Goal: Task Accomplishment & Management: Manage account settings

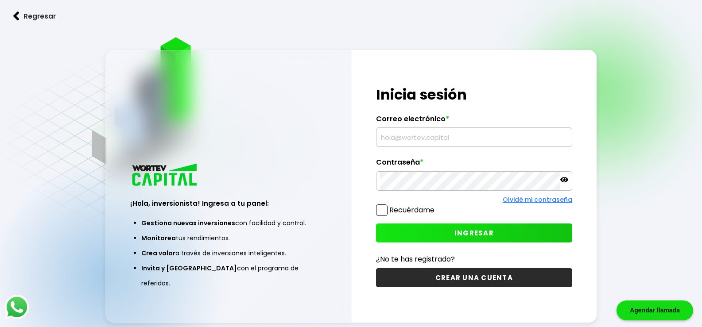
click at [429, 140] on input "text" at bounding box center [474, 137] width 188 height 19
type input "[EMAIL_ADDRESS][DOMAIN_NAME]"
click at [492, 232] on span "INGRESAR" at bounding box center [473, 233] width 39 height 9
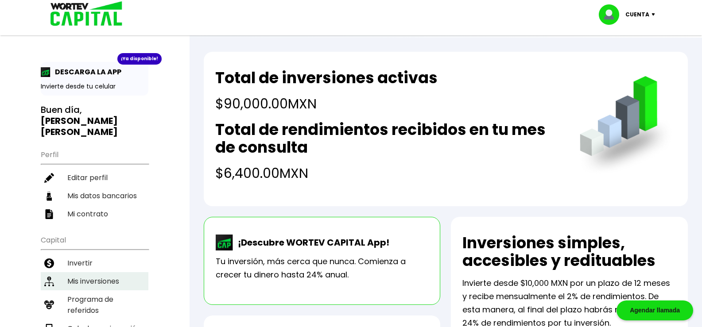
click at [81, 272] on li "Mis inversiones" at bounding box center [95, 281] width 108 height 18
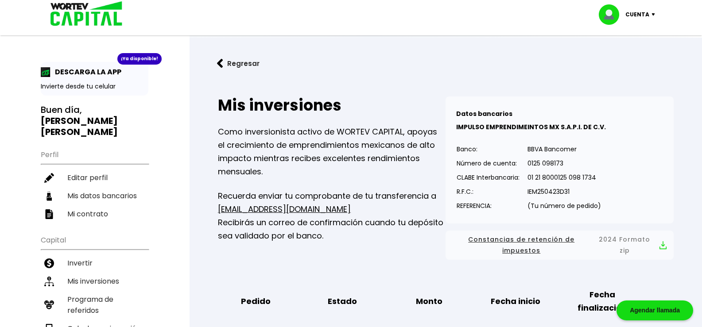
click at [654, 15] on img at bounding box center [655, 14] width 12 height 3
click at [633, 59] on li "Cerrar sesión" at bounding box center [628, 59] width 71 height 18
